Goal: Find contact information: Find contact information

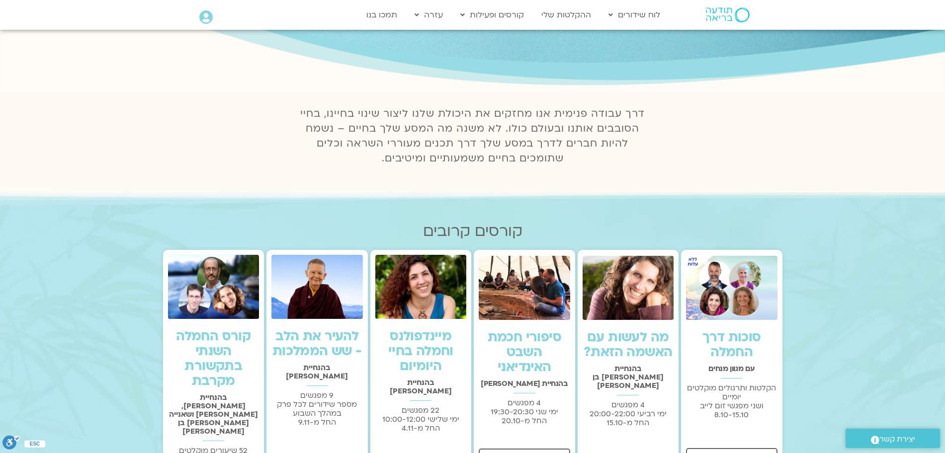
scroll to position [124, 0]
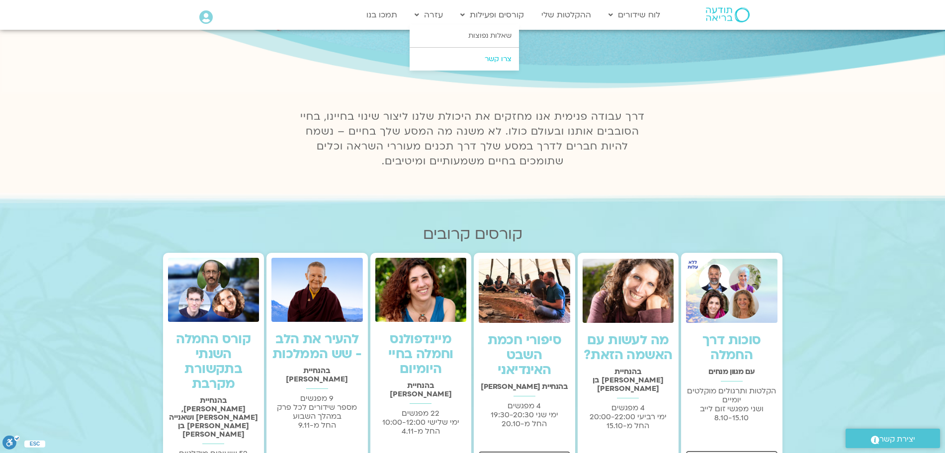
click at [494, 57] on link "צרו קשר" at bounding box center [463, 59] width 109 height 23
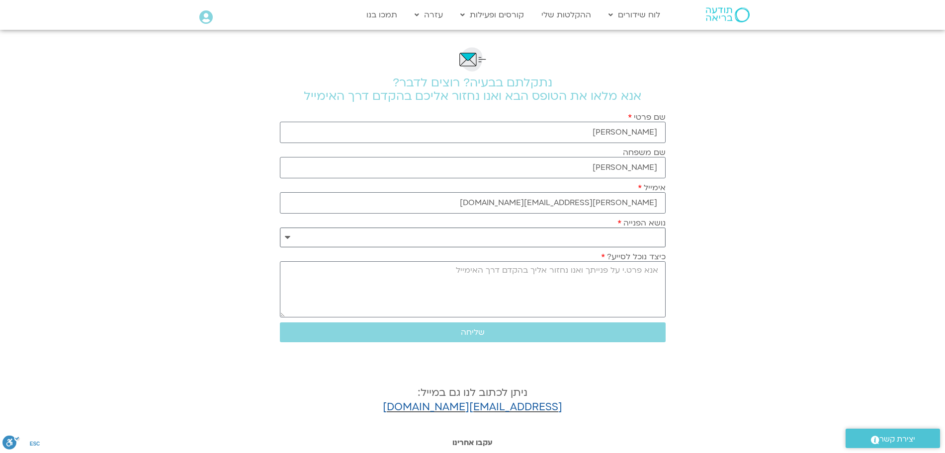
click at [644, 235] on select "**********" at bounding box center [473, 238] width 386 height 20
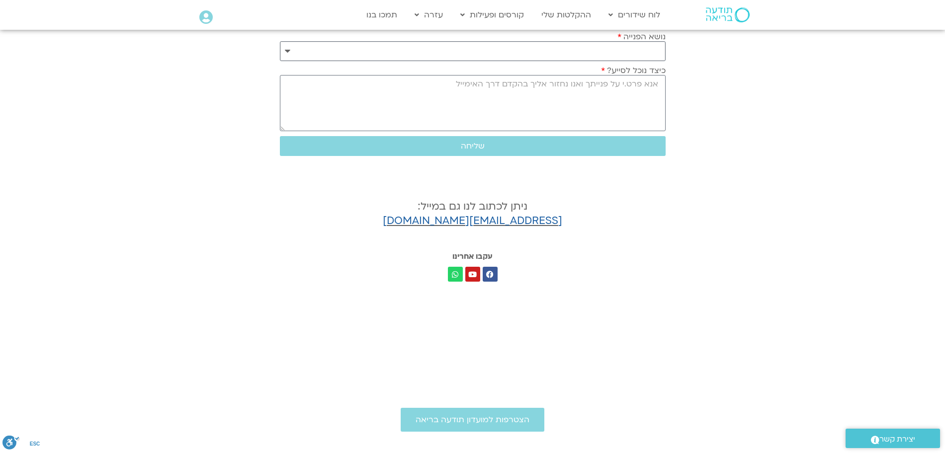
scroll to position [248, 0]
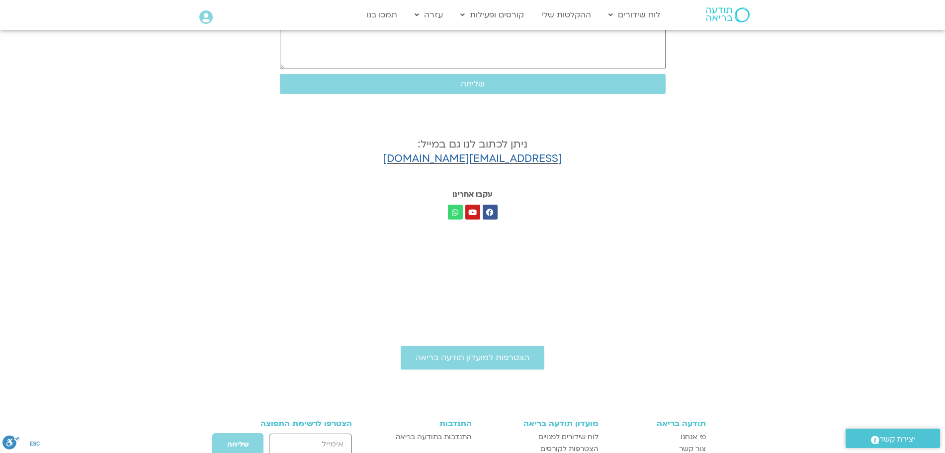
click at [456, 211] on icon at bounding box center [454, 212] width 7 height 7
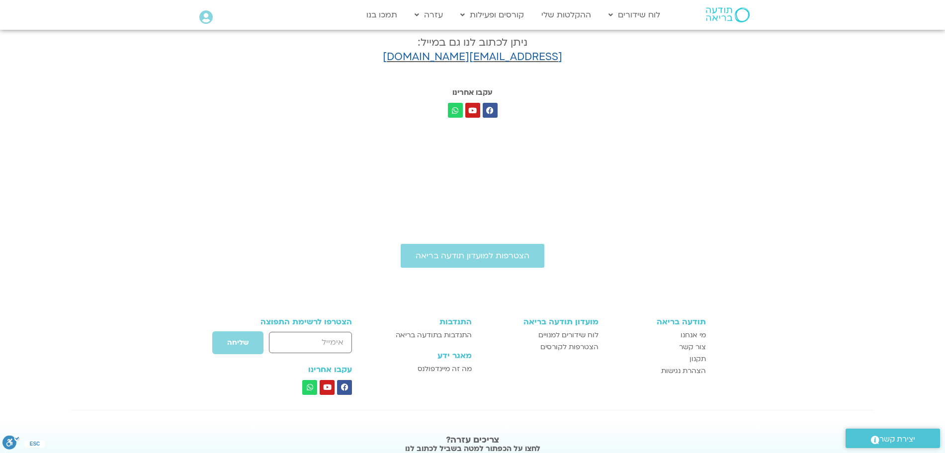
scroll to position [373, 0]
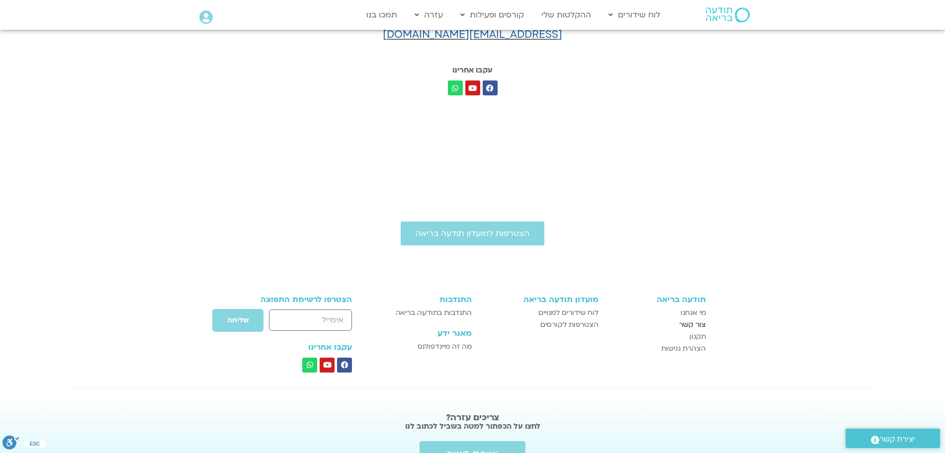
click at [695, 329] on span "צור קשר" at bounding box center [692, 325] width 27 height 12
click at [695, 323] on span "צור קשר" at bounding box center [692, 325] width 27 height 12
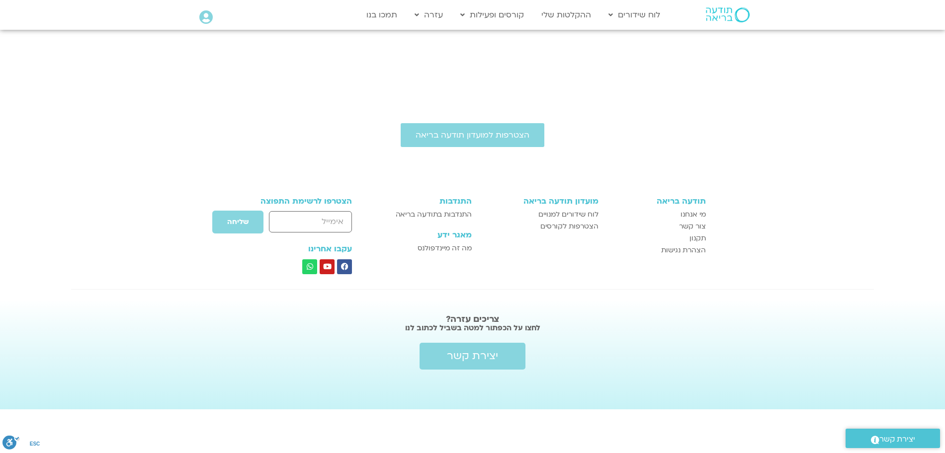
scroll to position [488, 0]
